Goal: Information Seeking & Learning: Check status

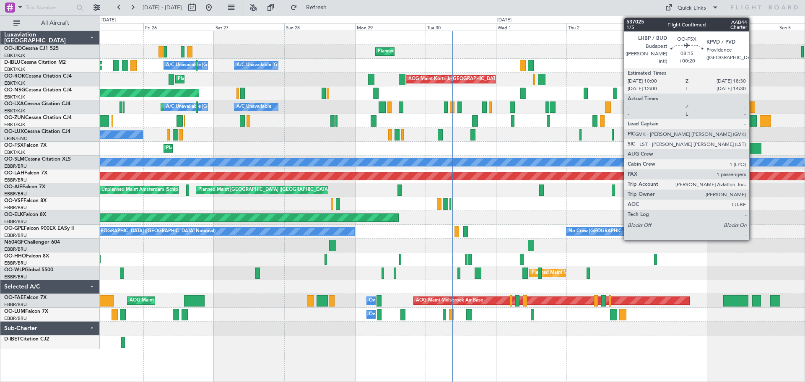
click at [753, 151] on div at bounding box center [748, 148] width 25 height 11
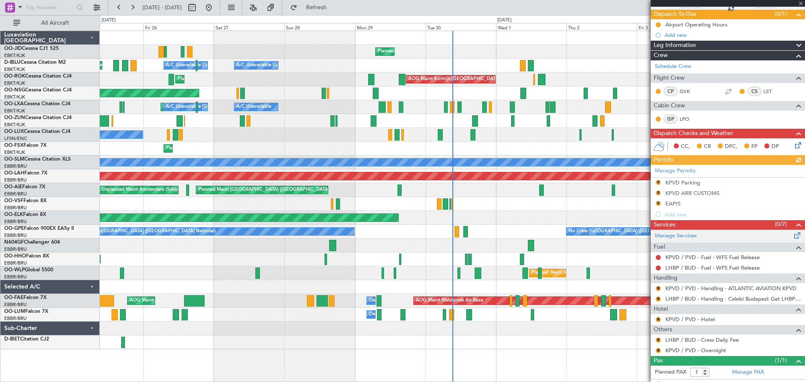
scroll to position [88, 0]
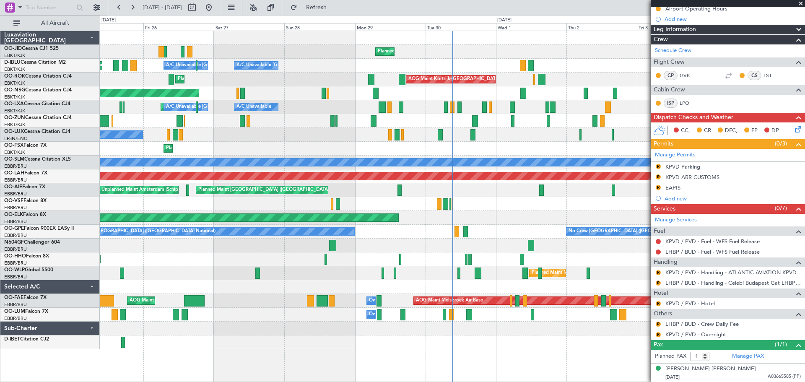
click at [801, 4] on span at bounding box center [801, 4] width 8 height 8
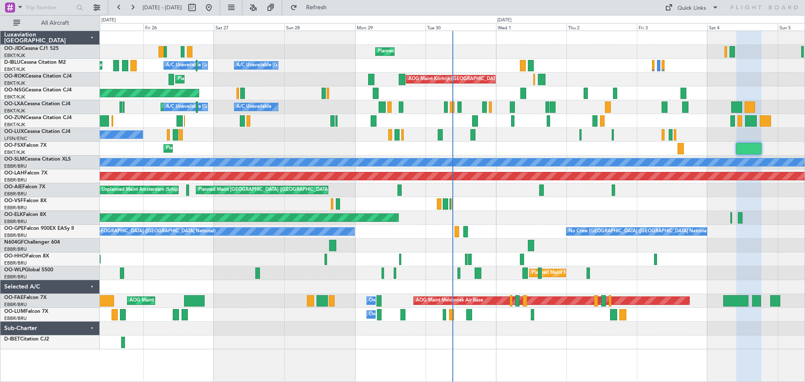
type input "0"
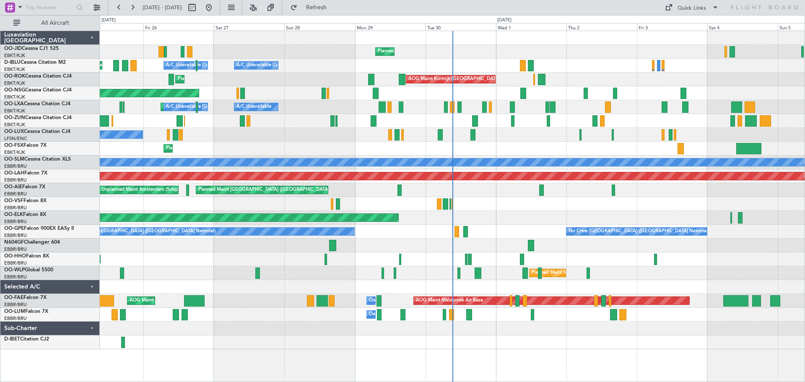
scroll to position [0, 0]
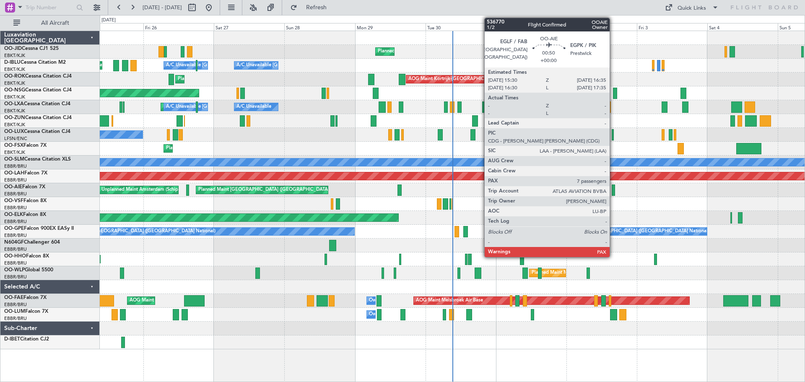
click at [614, 189] on div at bounding box center [613, 190] width 3 height 11
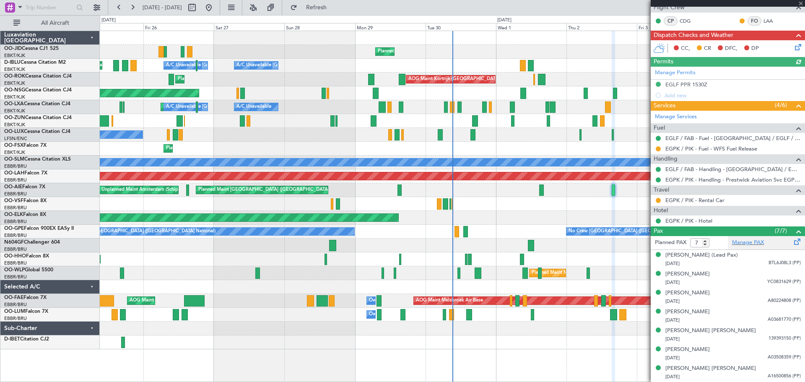
scroll to position [182, 0]
click at [803, 1] on span at bounding box center [801, 4] width 8 height 8
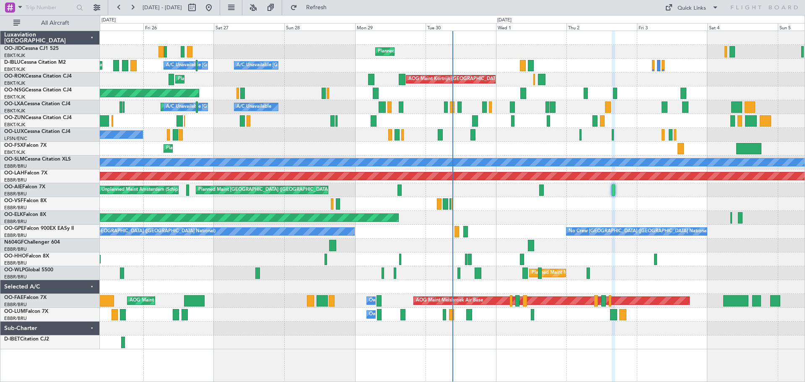
type input "0"
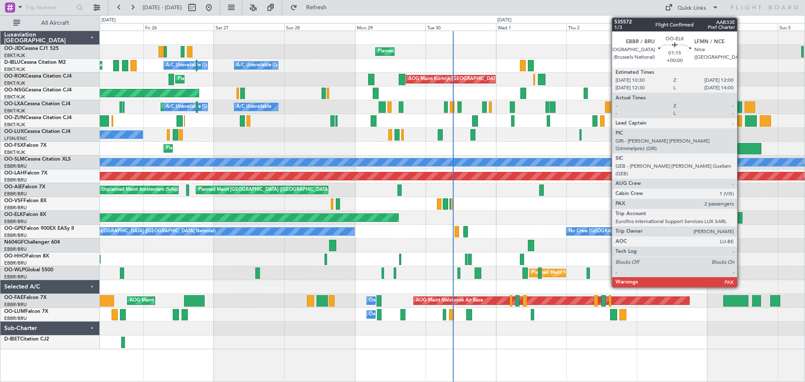
click at [741, 215] on div at bounding box center [740, 217] width 5 height 11
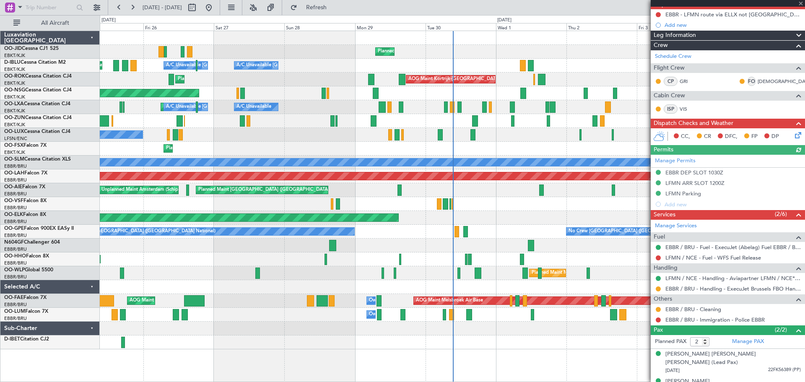
scroll to position [87, 0]
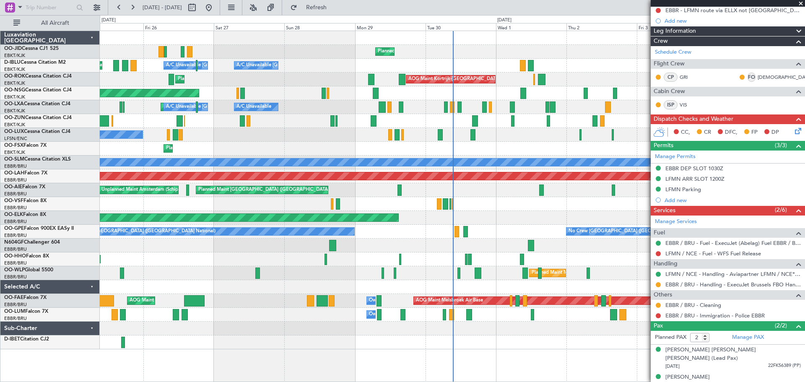
click at [801, 2] on span at bounding box center [801, 4] width 8 height 8
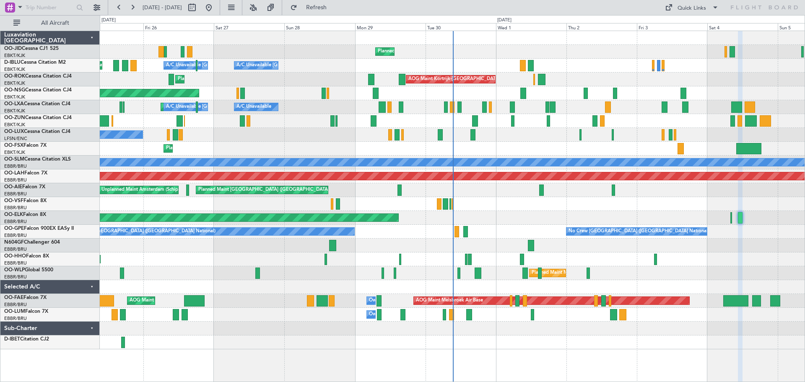
type input "0"
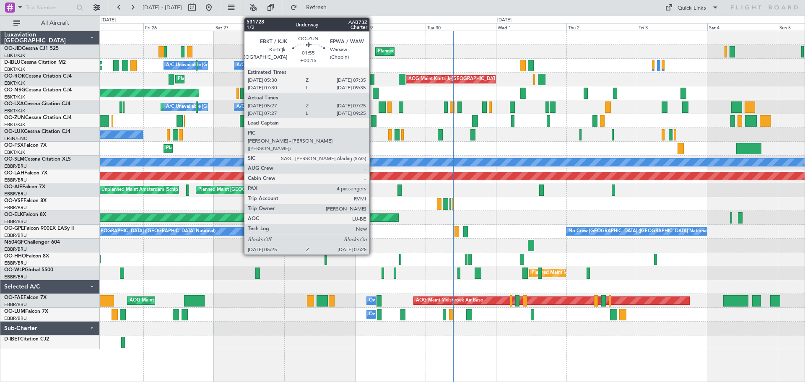
click at [373, 120] on div at bounding box center [374, 120] width 6 height 11
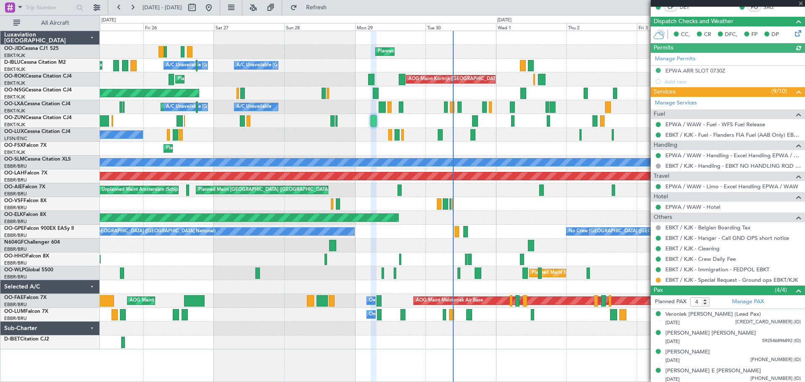
scroll to position [190, 0]
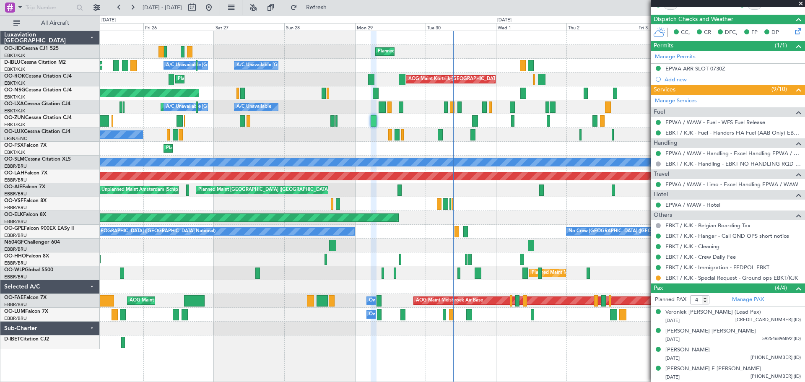
click at [800, 3] on span at bounding box center [801, 4] width 8 height 8
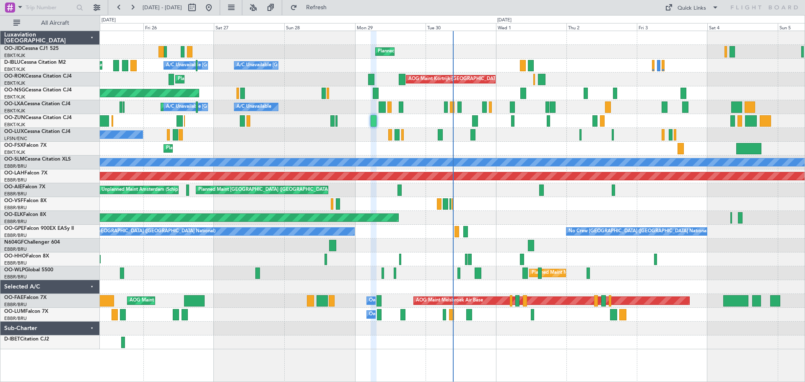
type input "0"
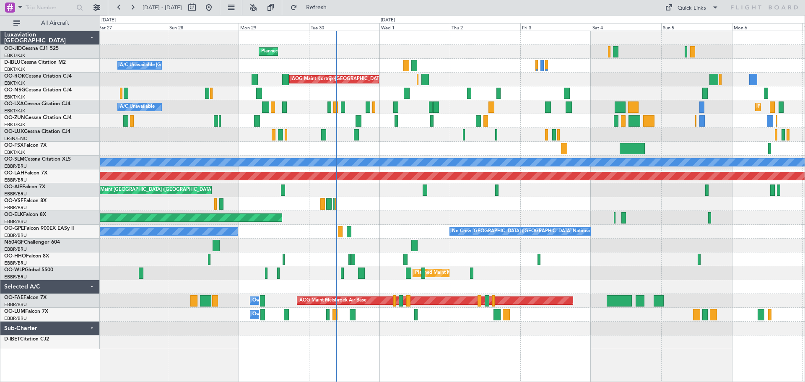
click at [610, 142] on div "Planned Maint Kortrijk-[GEOGRAPHIC_DATA] A/C Unavailable [GEOGRAPHIC_DATA]-[GEO…" at bounding box center [452, 190] width 705 height 318
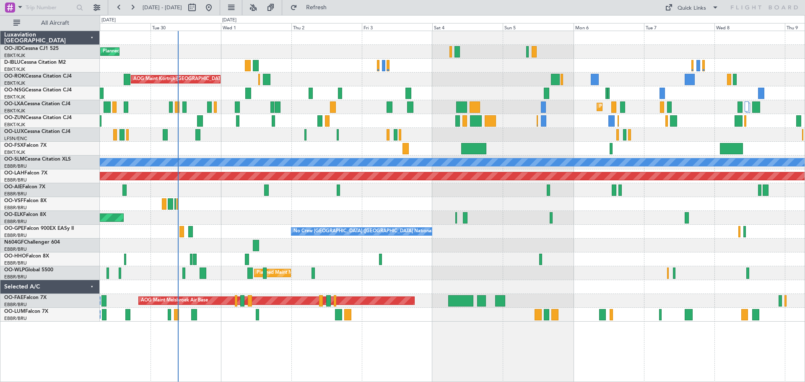
click at [418, 117] on div "Planned Maint Kortrijk-[GEOGRAPHIC_DATA] A/C Unavailable [GEOGRAPHIC_DATA]-[GEO…" at bounding box center [452, 176] width 705 height 291
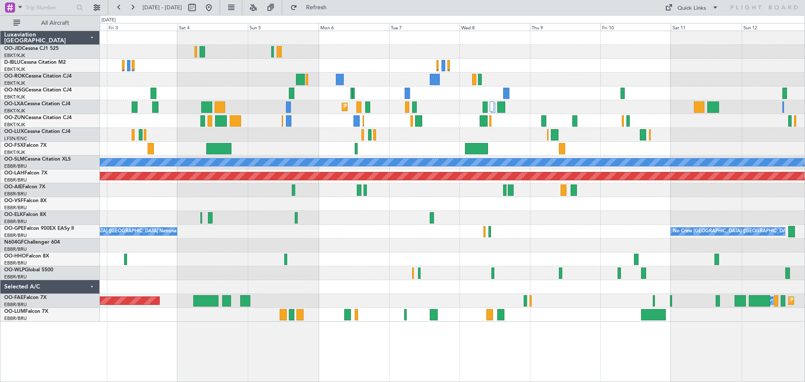
click at [342, 125] on div "AOG Maint Kortrijk-[GEOGRAPHIC_DATA] Planned Maint [GEOGRAPHIC_DATA]-[GEOGRAPHI…" at bounding box center [452, 176] width 705 height 291
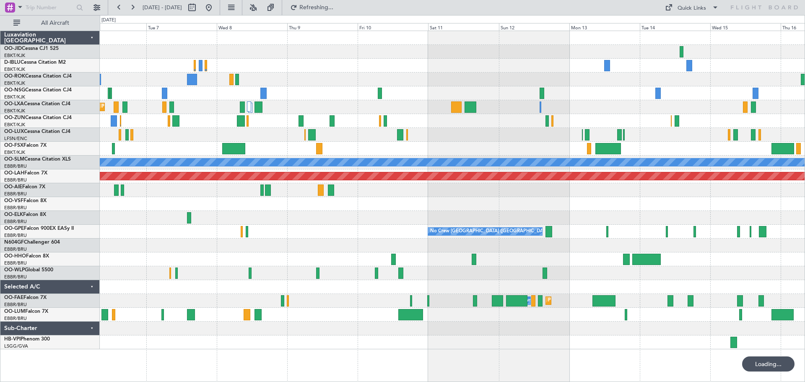
click at [554, 44] on div "Planned Maint Kortrijk-[GEOGRAPHIC_DATA] A/C Unavailable [GEOGRAPHIC_DATA] Plan…" at bounding box center [452, 190] width 705 height 318
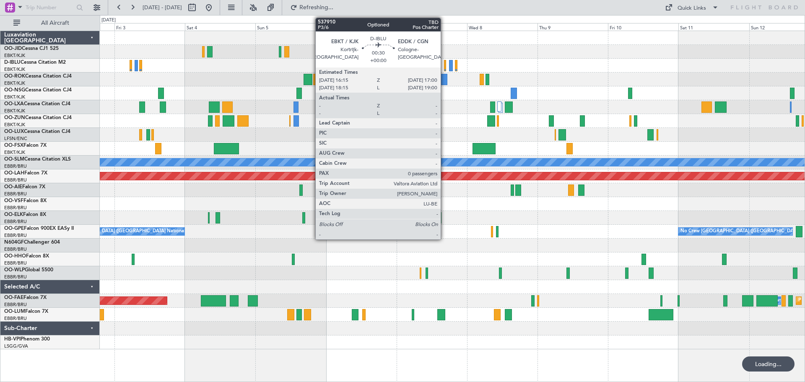
click at [589, 51] on div "AOG Maint Kortrijk-[GEOGRAPHIC_DATA] Planned Maint [GEOGRAPHIC_DATA]-[GEOGRAPHI…" at bounding box center [452, 190] width 705 height 318
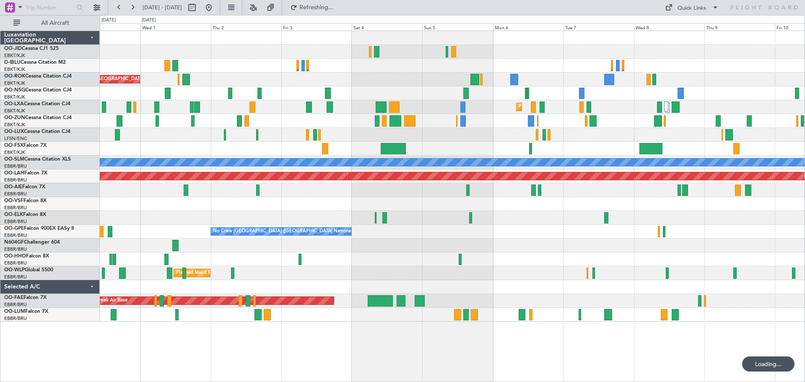
click at [637, 48] on div "Planned Maint Kortrijk-[GEOGRAPHIC_DATA] AOG Maint [GEOGRAPHIC_DATA]-[GEOGRAPHI…" at bounding box center [452, 176] width 705 height 291
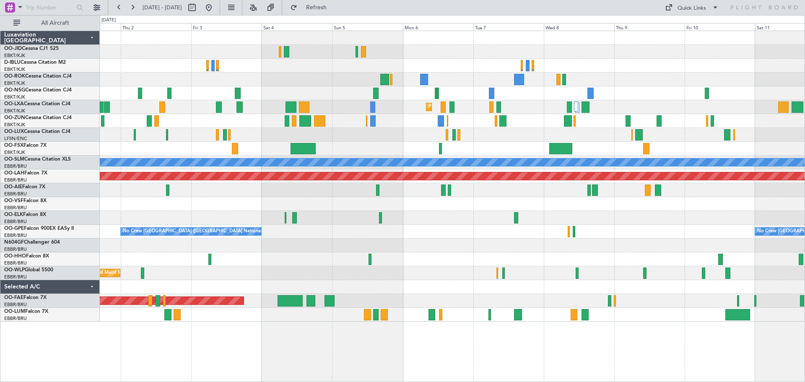
click at [355, 131] on div at bounding box center [452, 135] width 705 height 14
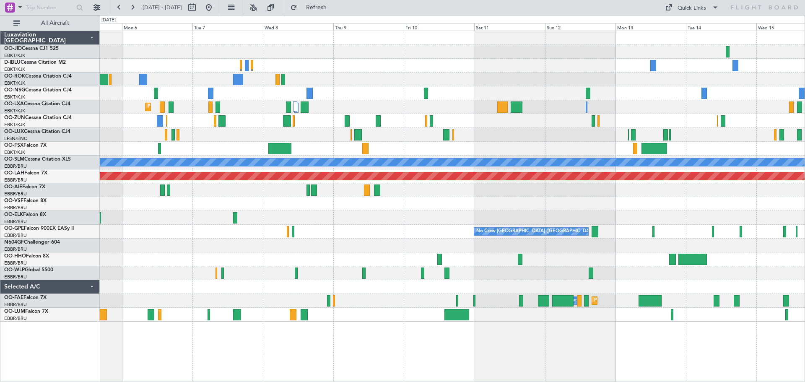
click at [444, 103] on div "Planned Maint Kortrijk-[GEOGRAPHIC_DATA] A/C Unavailable [GEOGRAPHIC_DATA] Plan…" at bounding box center [452, 176] width 705 height 291
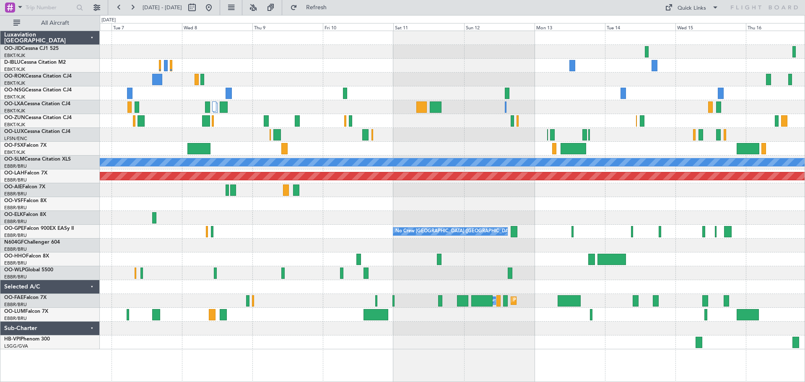
click at [580, 114] on div "Planned Maint Kortrijk-[GEOGRAPHIC_DATA] A/C Unavailable [GEOGRAPHIC_DATA] Plan…" at bounding box center [452, 190] width 705 height 318
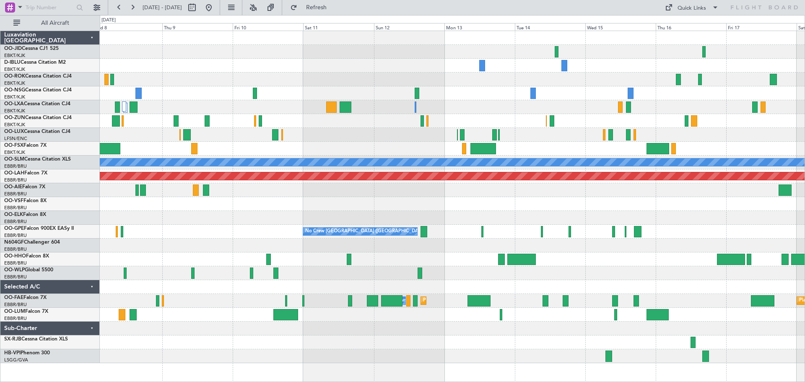
click at [598, 114] on div "Planned Maint Kortrijk-[GEOGRAPHIC_DATA]" at bounding box center [452, 107] width 705 height 14
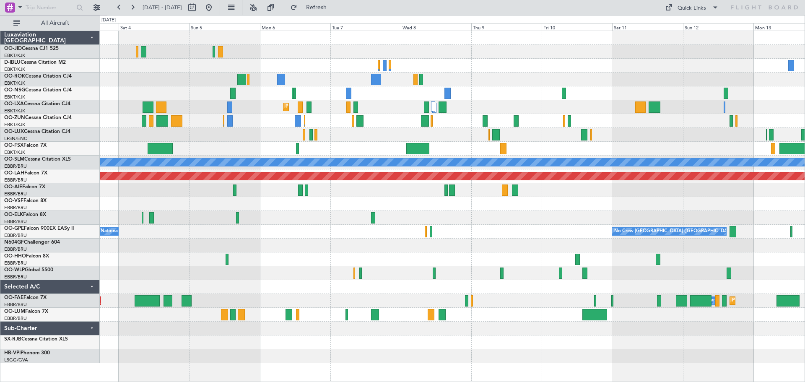
click at [716, 84] on div "Planned Maint Kortrijk-[GEOGRAPHIC_DATA] A/C Unavailable [GEOGRAPHIC_DATA] Plan…" at bounding box center [452, 197] width 705 height 332
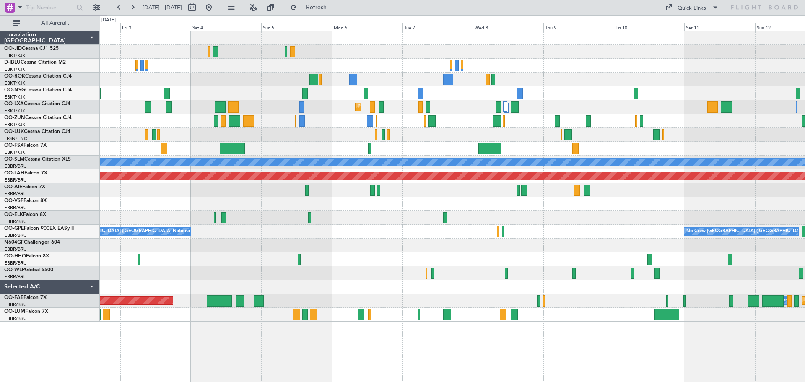
click at [689, 133] on div "AOG Maint Kortrijk-[GEOGRAPHIC_DATA] Planned Maint [GEOGRAPHIC_DATA]-[GEOGRAPHI…" at bounding box center [452, 176] width 705 height 291
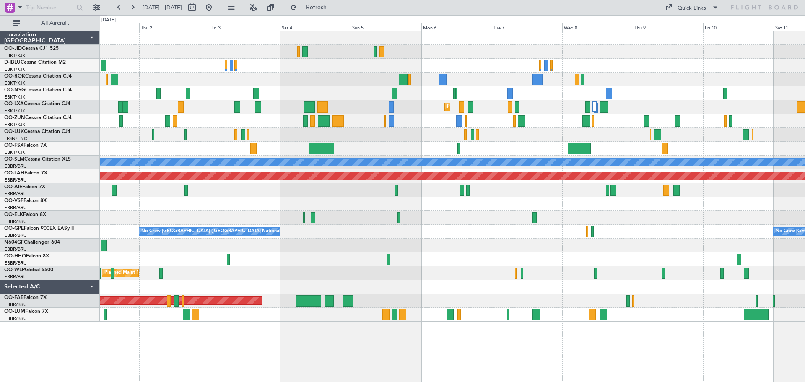
click at [715, 139] on div at bounding box center [452, 135] width 705 height 14
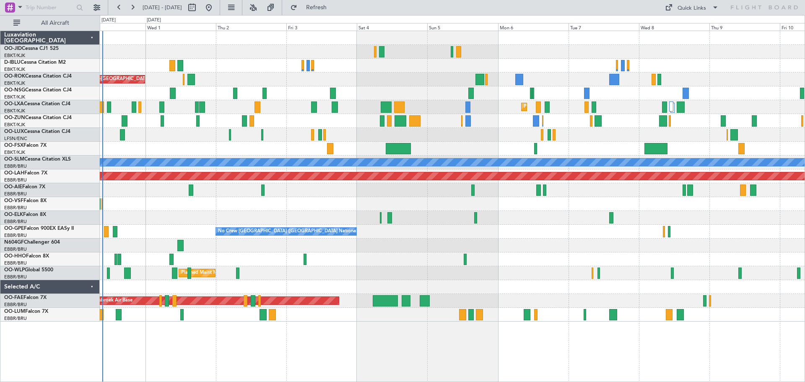
click at [741, 143] on div "Planned Maint Kortrijk-[GEOGRAPHIC_DATA] A/C Unavailable [GEOGRAPHIC_DATA]-[GEO…" at bounding box center [452, 176] width 705 height 291
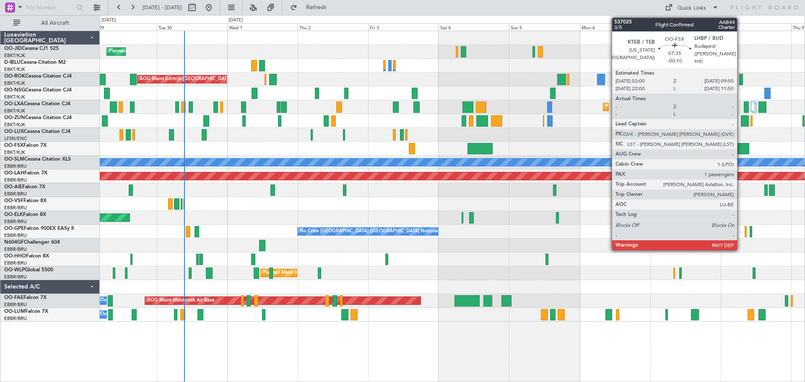
click at [750, 138] on div at bounding box center [452, 135] width 705 height 14
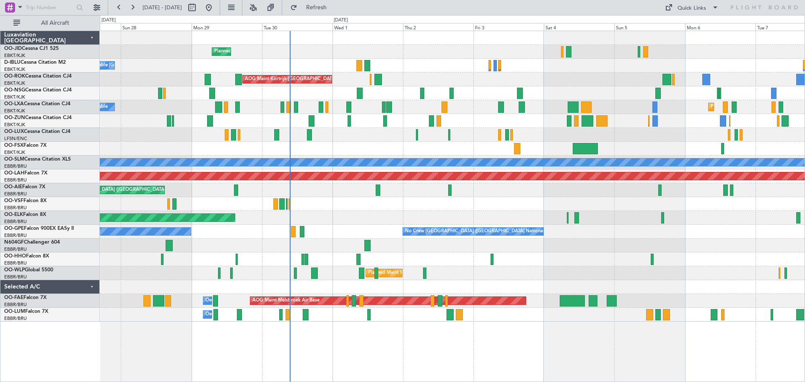
click at [519, 138] on div "No Crew Nancy (Essey)" at bounding box center [452, 135] width 705 height 14
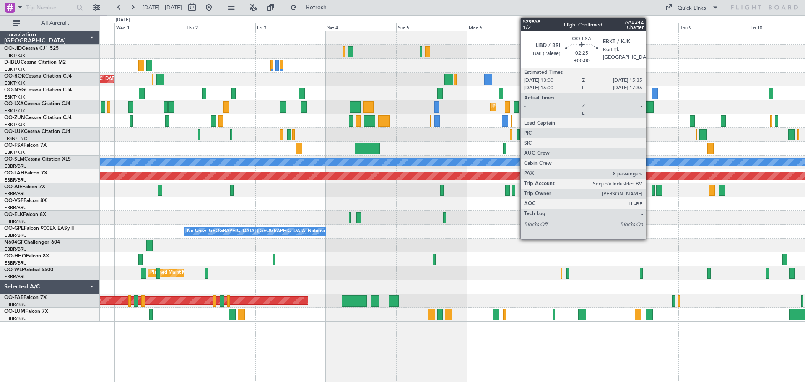
click at [650, 106] on div at bounding box center [650, 106] width 8 height 11
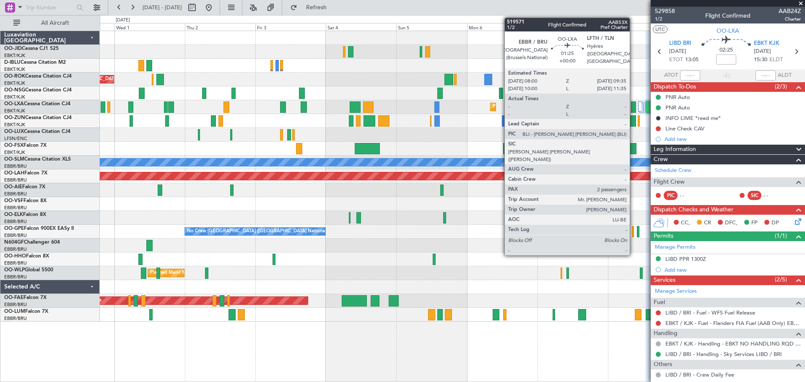
click at [634, 102] on div at bounding box center [633, 106] width 5 height 11
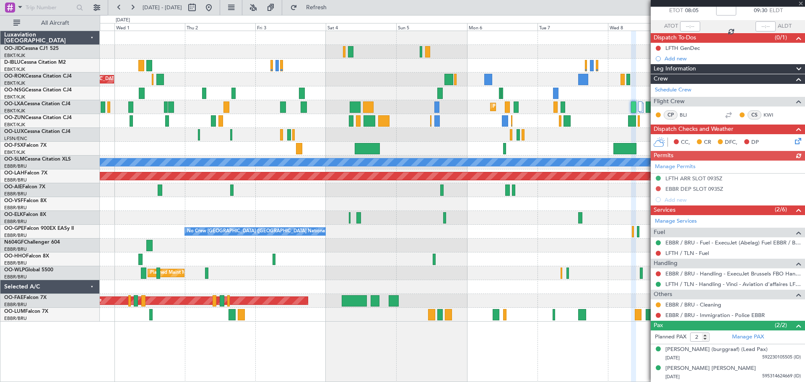
scroll to position [57, 0]
click at [801, 3] on span at bounding box center [801, 4] width 8 height 8
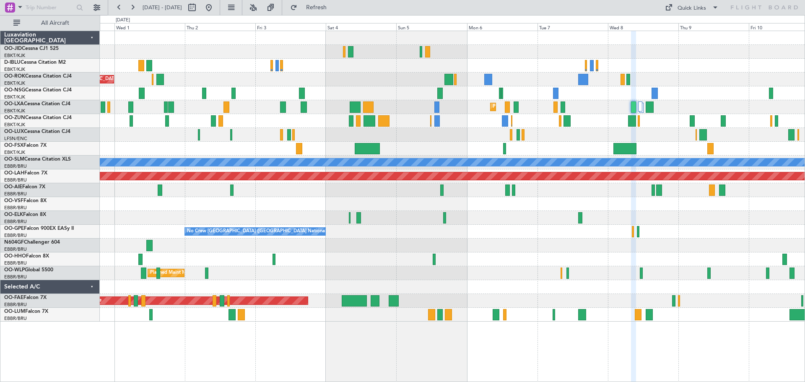
type input "0"
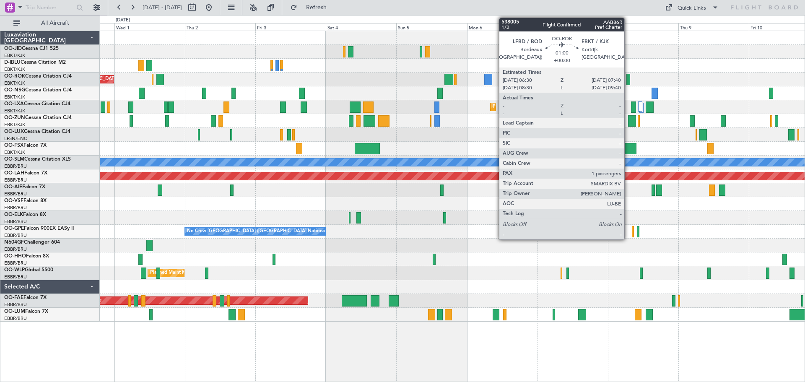
click at [628, 84] on div at bounding box center [629, 79] width 4 height 11
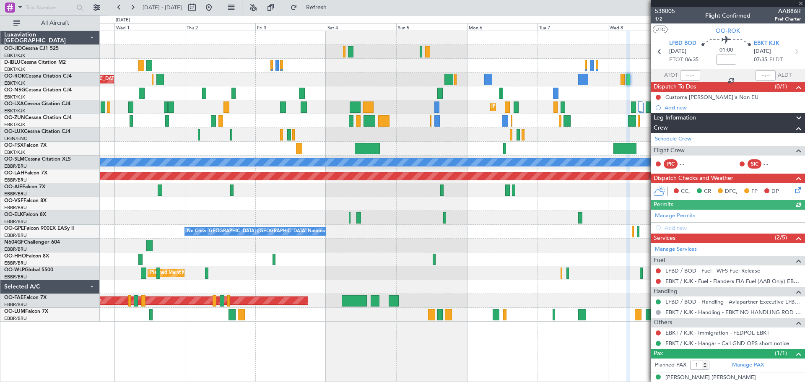
scroll to position [9, 0]
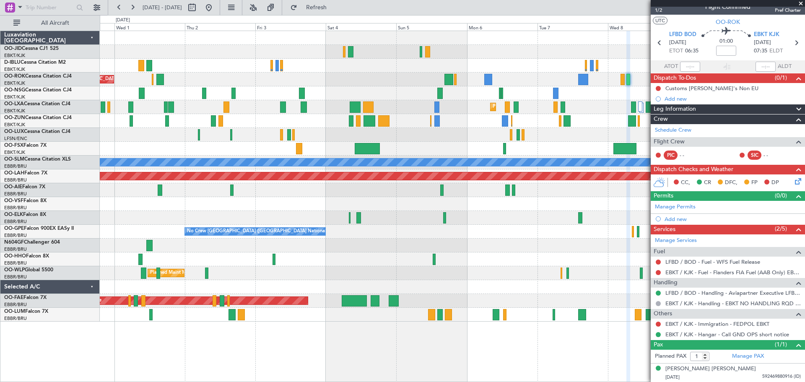
click at [801, 3] on span at bounding box center [801, 4] width 8 height 8
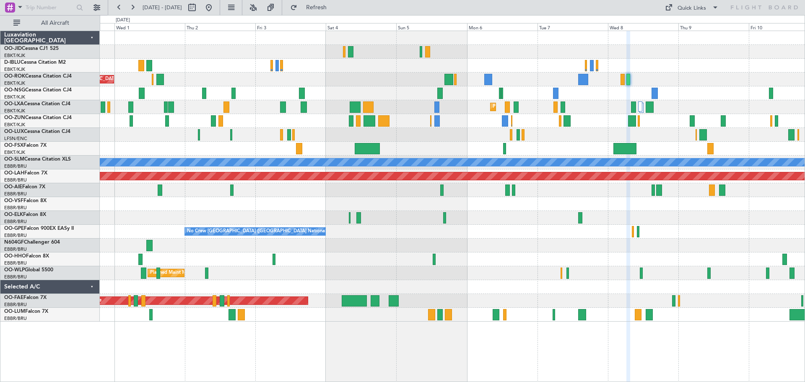
type input "0"
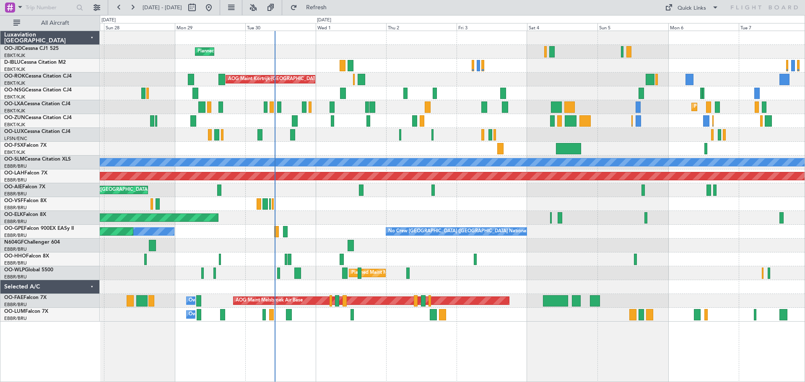
click at [510, 70] on div "A/C Unavailable [GEOGRAPHIC_DATA]-[GEOGRAPHIC_DATA] A/C Unavailable [GEOGRAPHIC…" at bounding box center [452, 66] width 705 height 14
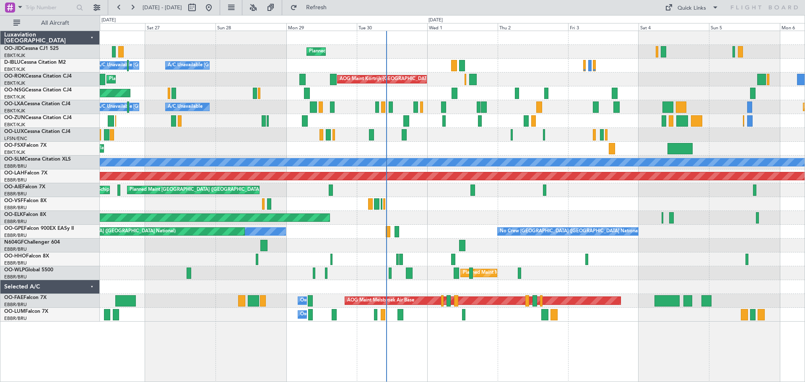
click at [611, 103] on div "Planned Maint Kortrijk-[GEOGRAPHIC_DATA] A/C Unavailable A/C Unavailable [GEOGR…" at bounding box center [452, 107] width 705 height 14
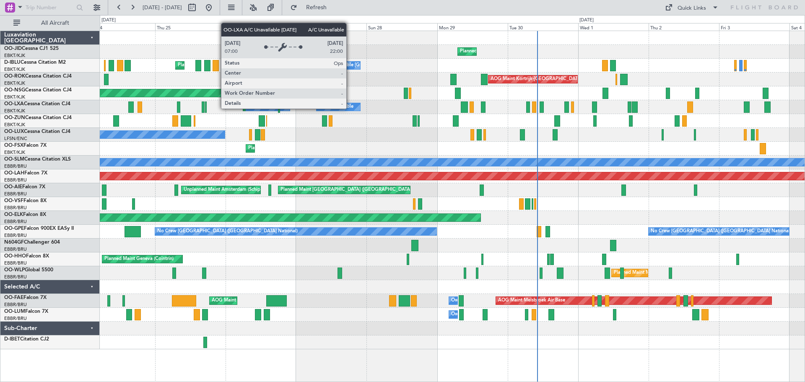
click at [505, 88] on div "Planned Maint Kortrijk-[GEOGRAPHIC_DATA] A/C Unavailable [GEOGRAPHIC_DATA]-[GEO…" at bounding box center [452, 190] width 705 height 318
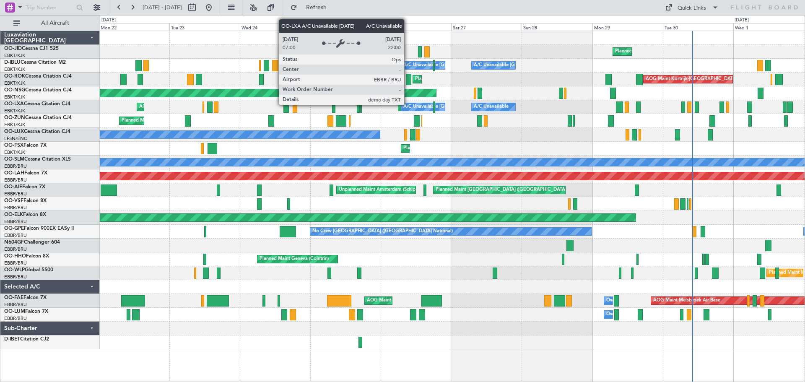
click at [501, 112] on div "A/C Unavailable Planned Maint [GEOGRAPHIC_DATA]-[GEOGRAPHIC_DATA] A/C Unavailab…" at bounding box center [452, 107] width 705 height 14
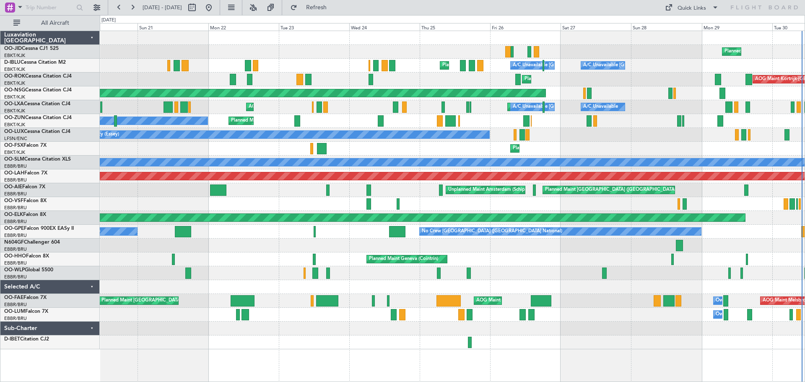
click at [577, 117] on div "Planned Maint Kortrijk-[GEOGRAPHIC_DATA] Owner Unplanned Maint [GEOGRAPHIC_DATA…" at bounding box center [452, 121] width 705 height 14
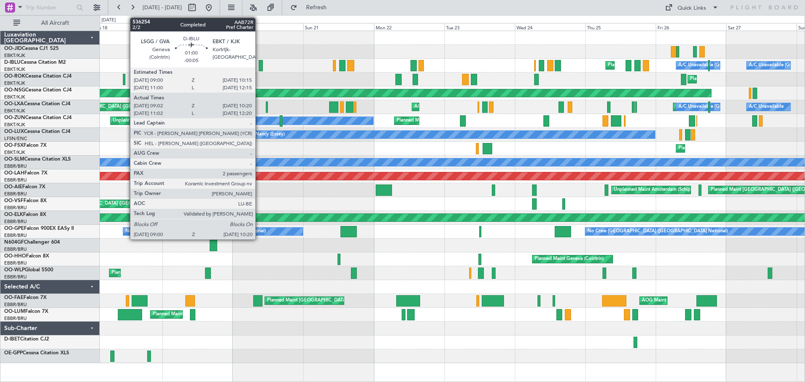
click at [259, 65] on div at bounding box center [261, 65] width 4 height 11
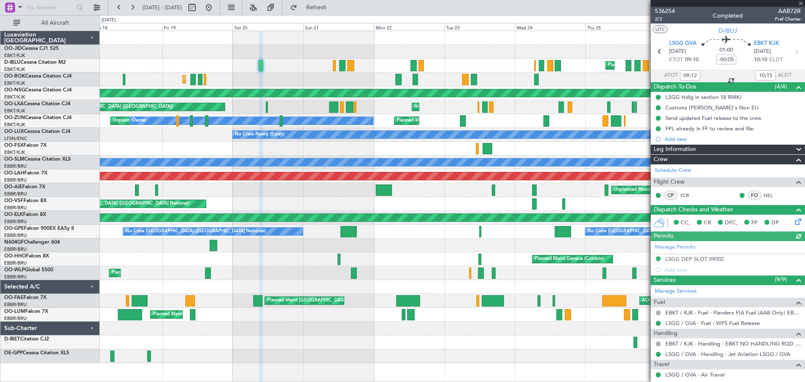
scroll to position [142, 0]
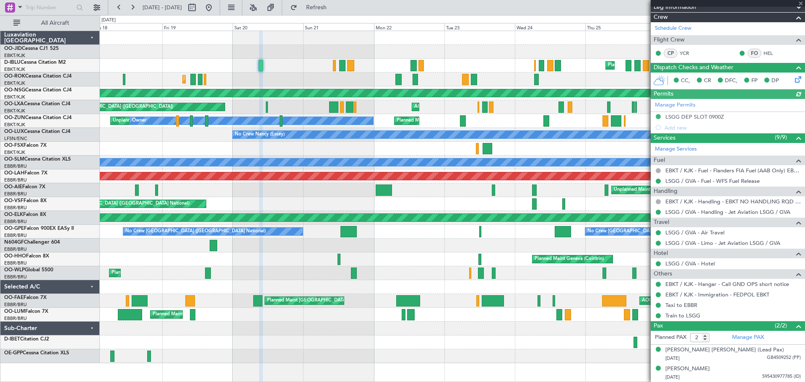
click at [801, 3] on div at bounding box center [728, 3] width 154 height 7
click at [801, 1] on span at bounding box center [801, 4] width 8 height 8
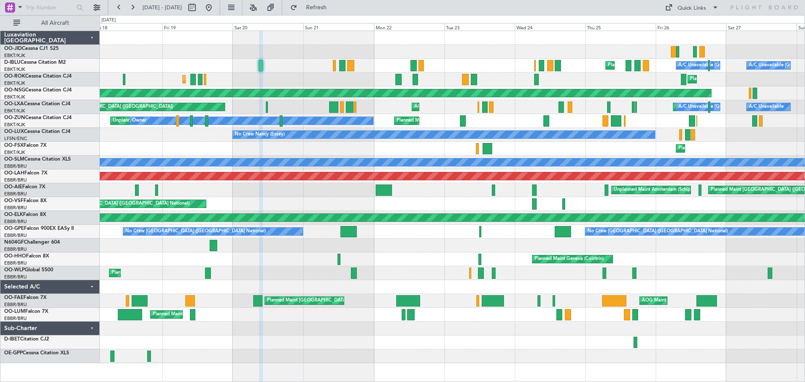
type input "0"
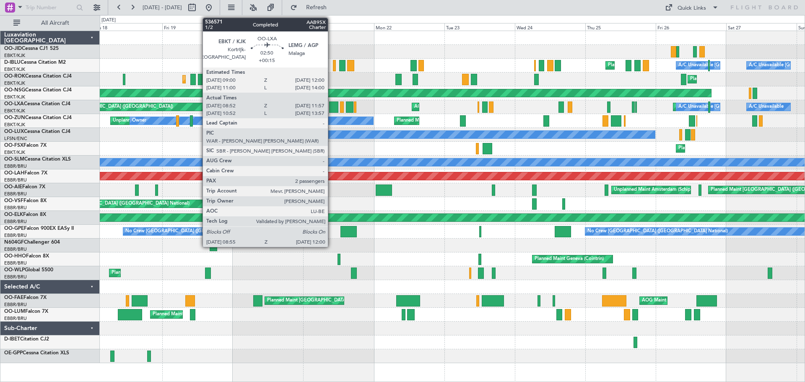
click at [332, 105] on div at bounding box center [333, 106] width 9 height 11
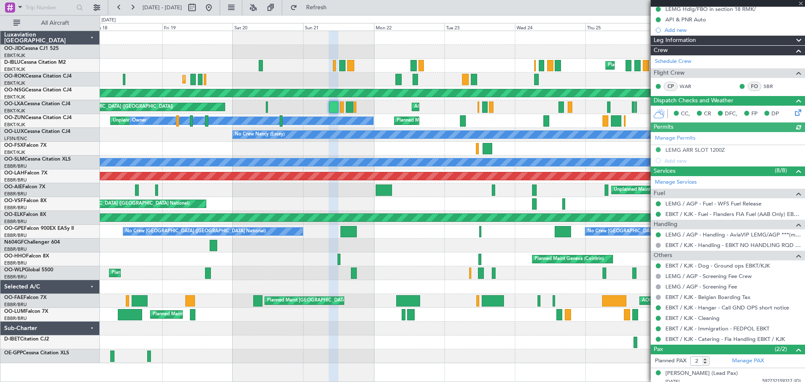
scroll to position [122, 0]
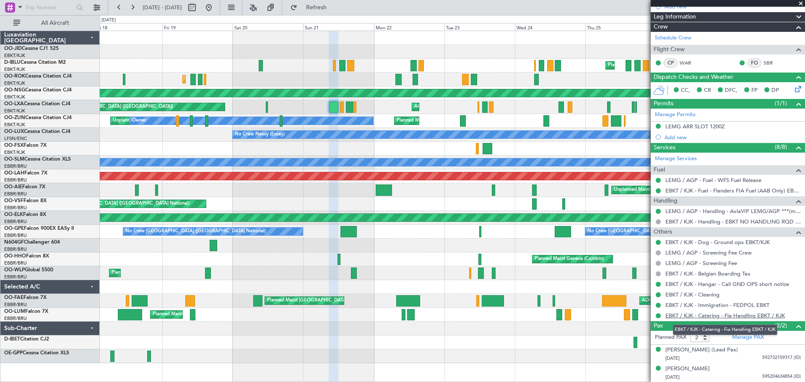
click at [733, 314] on link "EBKT / KJK - Catering - Fia Handling EBKT / KJK" at bounding box center [726, 315] width 120 height 7
click at [800, 2] on span at bounding box center [801, 4] width 8 height 8
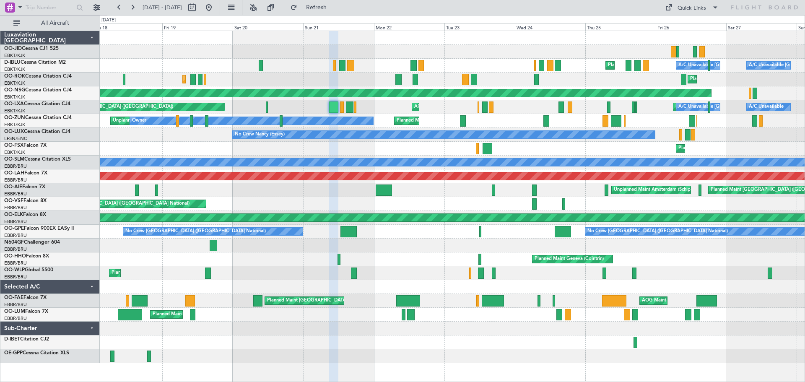
type input "0"
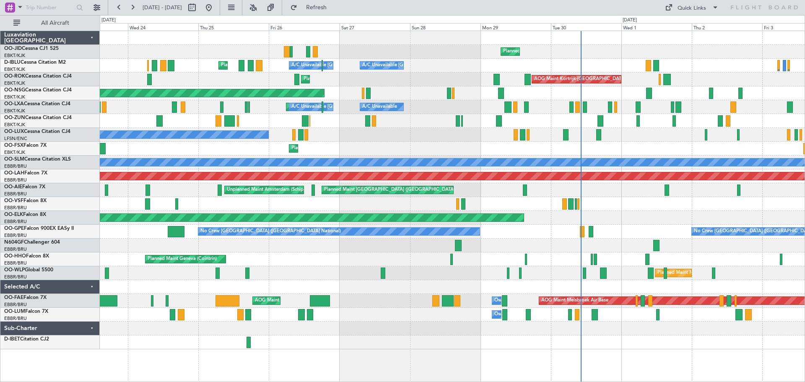
click at [477, 133] on div "No Crew Nancy (Essey)" at bounding box center [452, 135] width 705 height 14
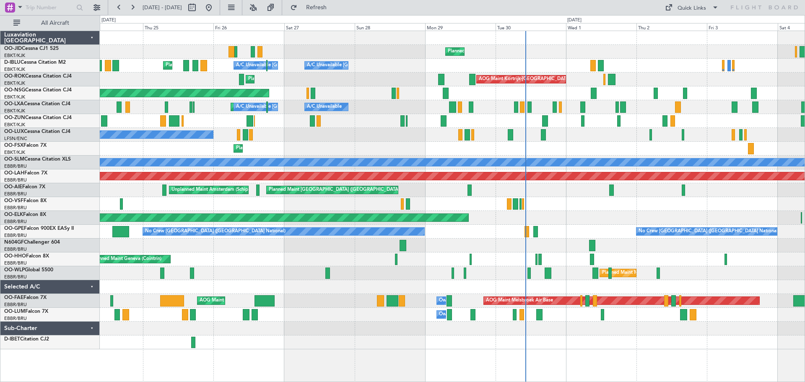
click at [564, 226] on div "Planned Maint Kortrijk-Wevelgem Planned Maint Nice (Côte d'Azur Airport) A/C Un…" at bounding box center [452, 190] width 705 height 318
